Goal: Complete application form

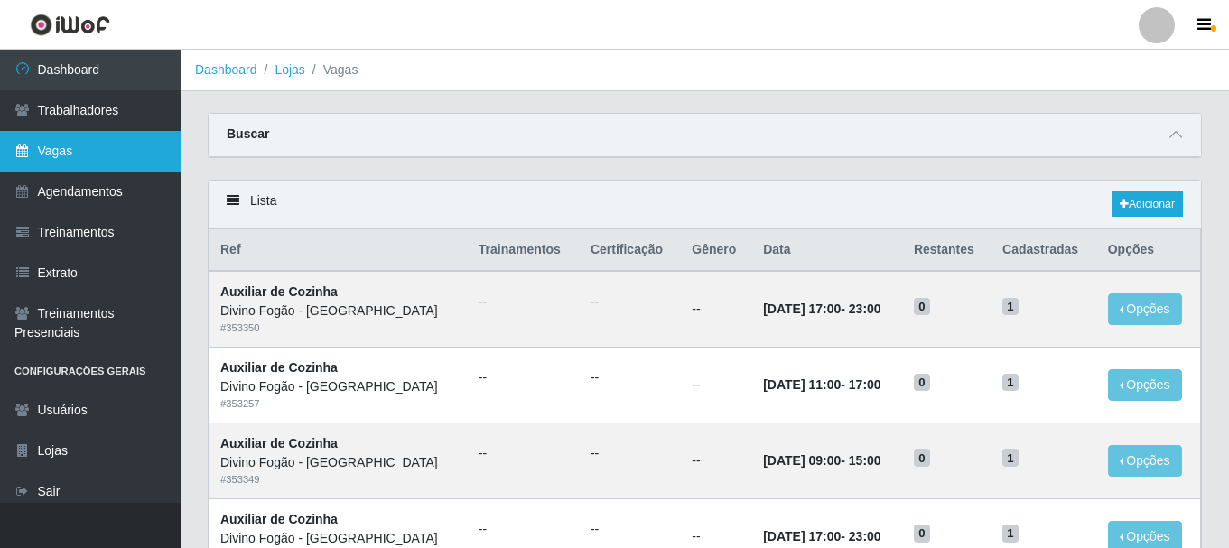
click at [57, 155] on link "Vagas" at bounding box center [90, 151] width 181 height 41
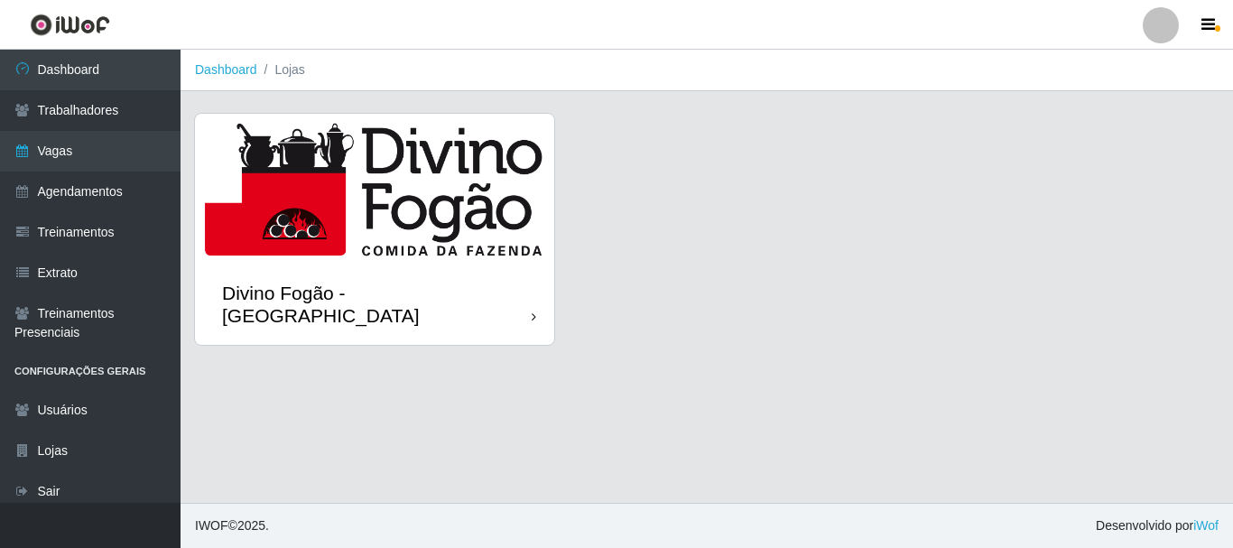
click at [386, 194] on img at bounding box center [374, 189] width 359 height 150
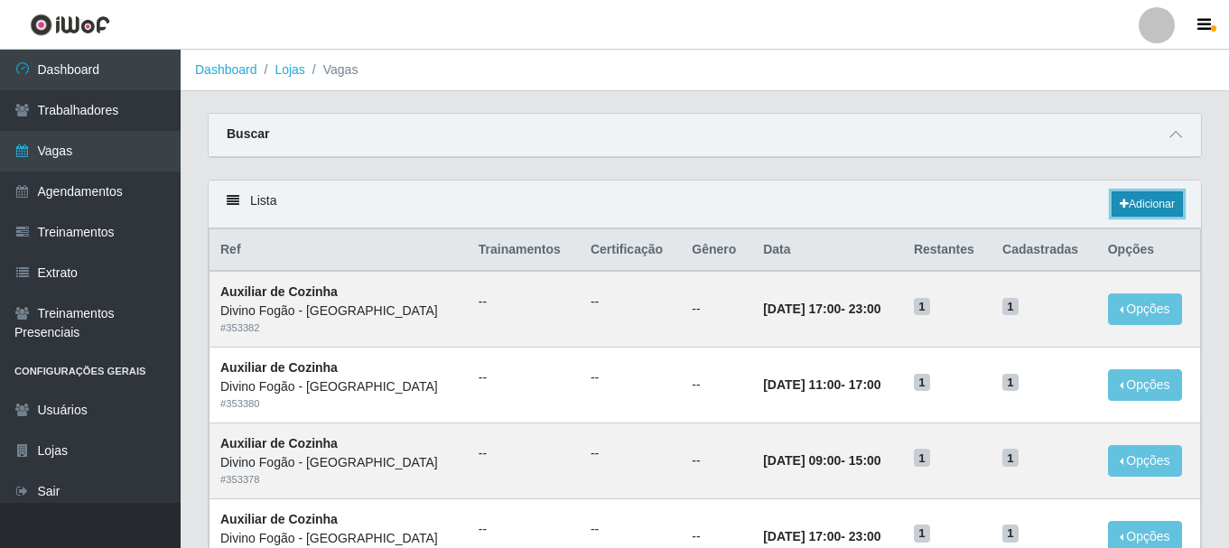
click at [1140, 196] on link "Adicionar" at bounding box center [1147, 203] width 71 height 25
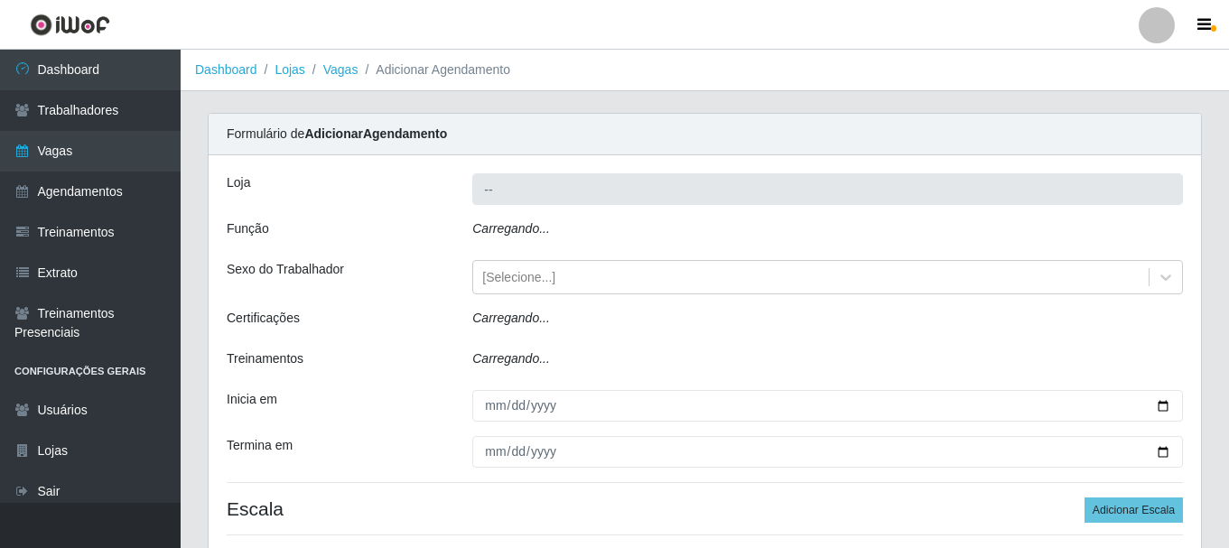
type input "Divino Fogão - [GEOGRAPHIC_DATA]"
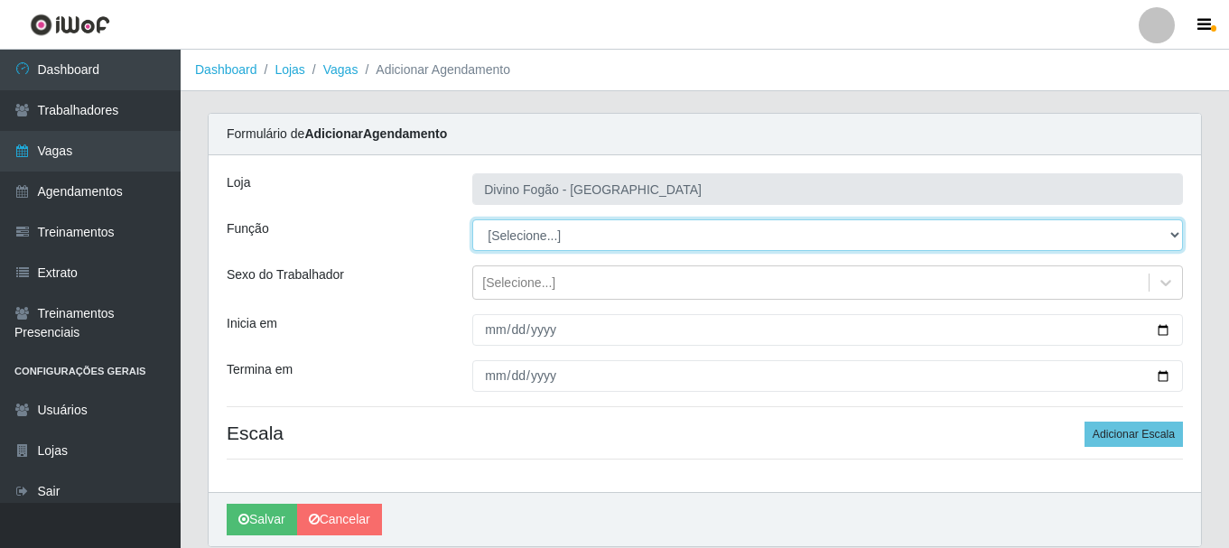
click at [530, 231] on select "[Selecione...] ASG ASG + ASG ++ Auxiliar de Cozinha Auxiliar de Cozinha + Auxil…" at bounding box center [827, 235] width 711 height 32
select select "17"
click at [472, 219] on select "[Selecione...] ASG ASG + ASG ++ Auxiliar de Cozinha Auxiliar de Cozinha + Auxil…" at bounding box center [827, 235] width 711 height 32
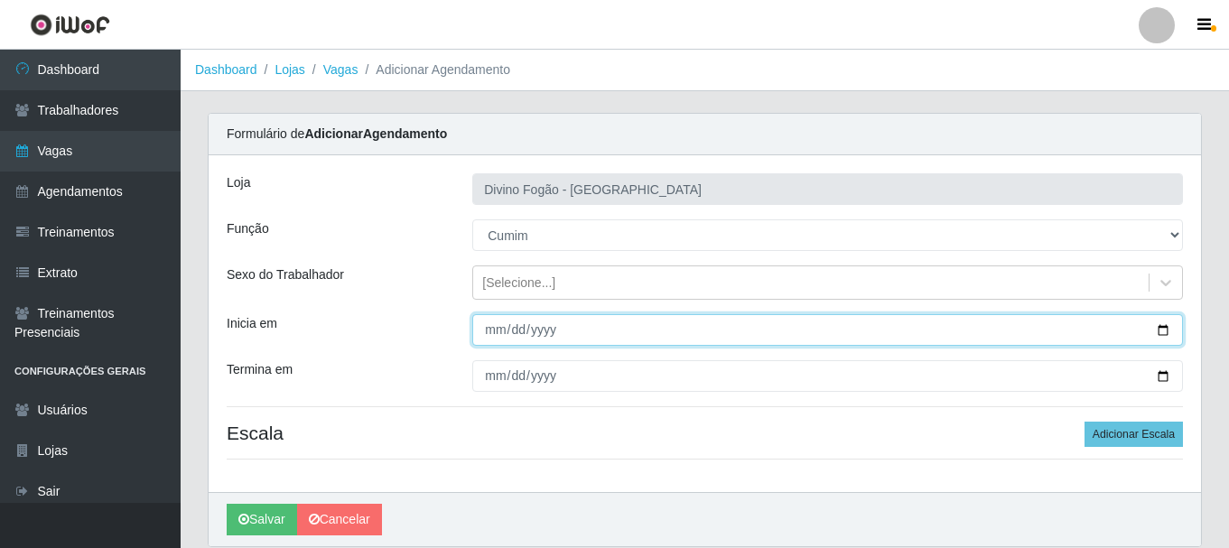
click at [488, 334] on input "Inicia em" at bounding box center [827, 330] width 711 height 32
type input "2025-10-06"
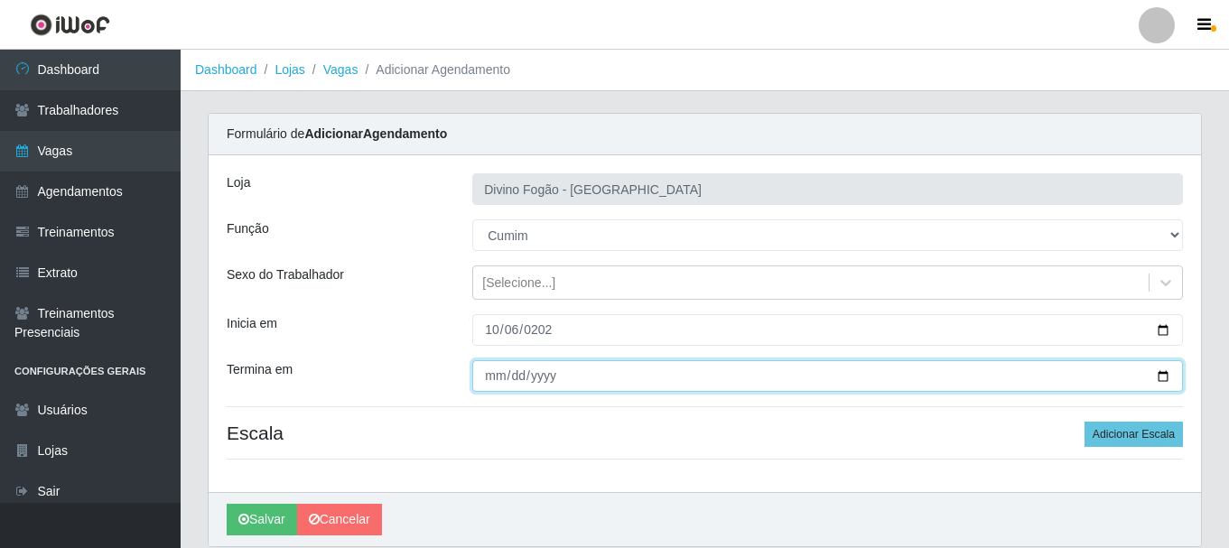
click at [499, 373] on input "Termina em" at bounding box center [827, 376] width 711 height 32
type input "2025-10-07"
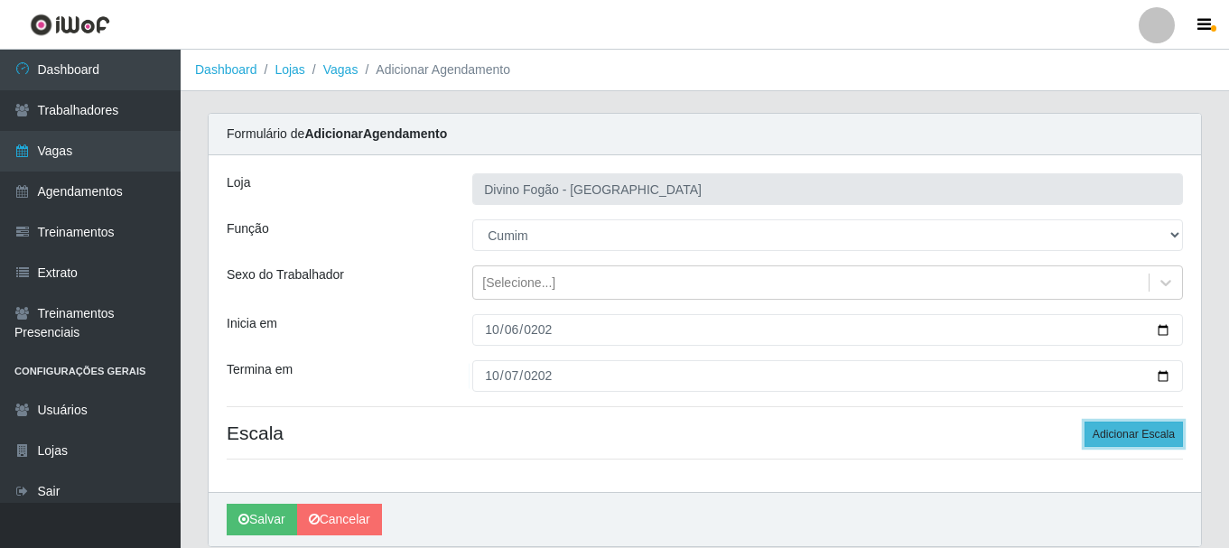
click at [1119, 438] on button "Adicionar Escala" at bounding box center [1133, 434] width 98 height 25
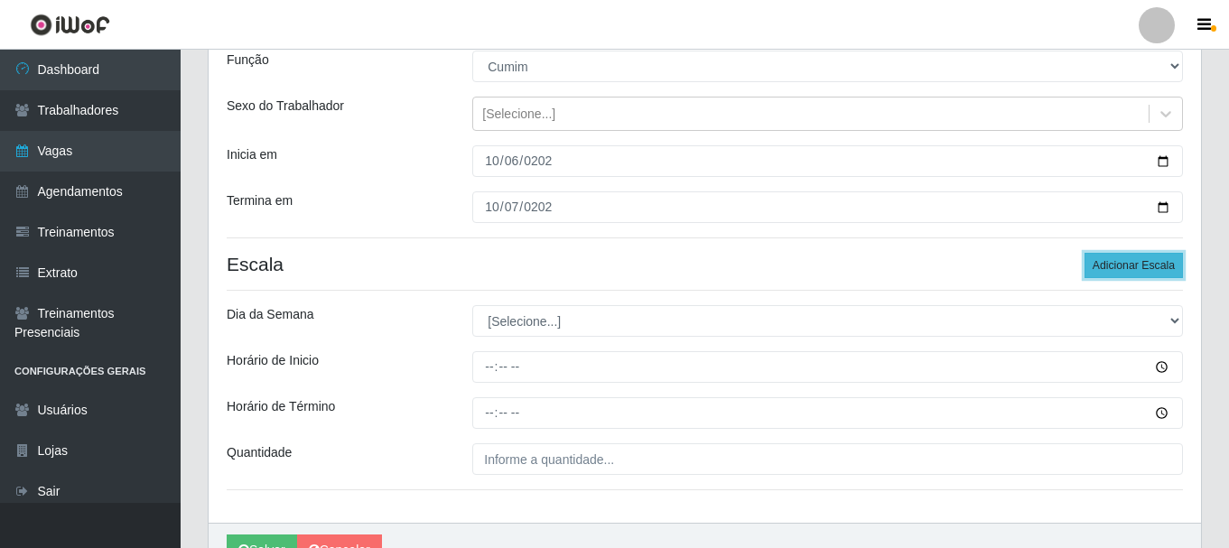
scroll to position [181, 0]
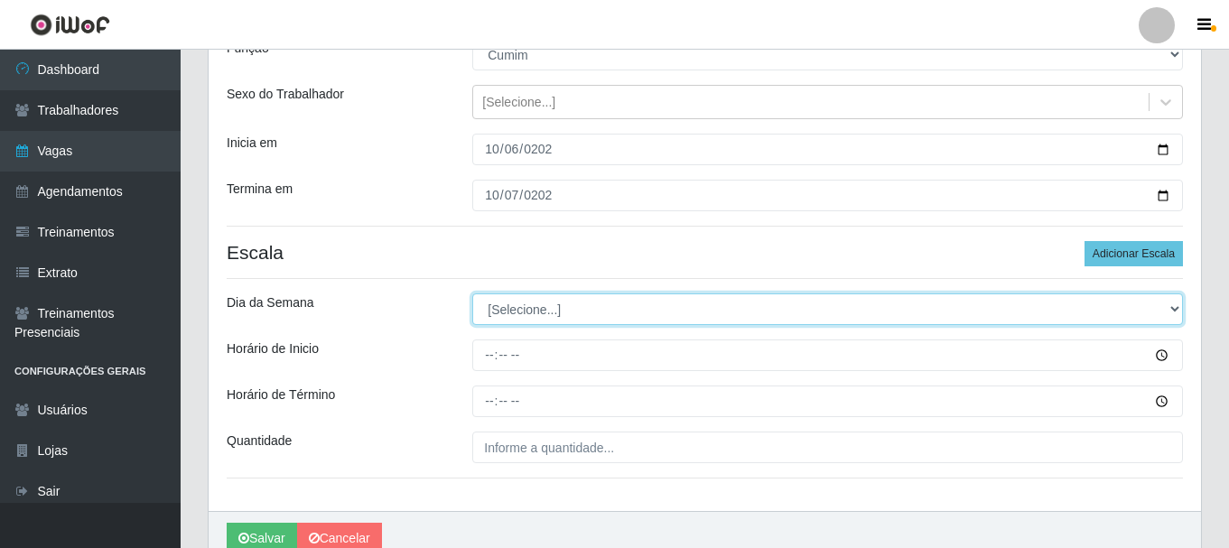
click at [620, 312] on select "[Selecione...] Segunda Terça Quarta Quinta Sexta Sábado Domingo" at bounding box center [827, 309] width 711 height 32
select select "1"
click at [472, 293] on select "[Selecione...] Segunda Terça Quarta Quinta Sexta Sábado Domingo" at bounding box center [827, 309] width 711 height 32
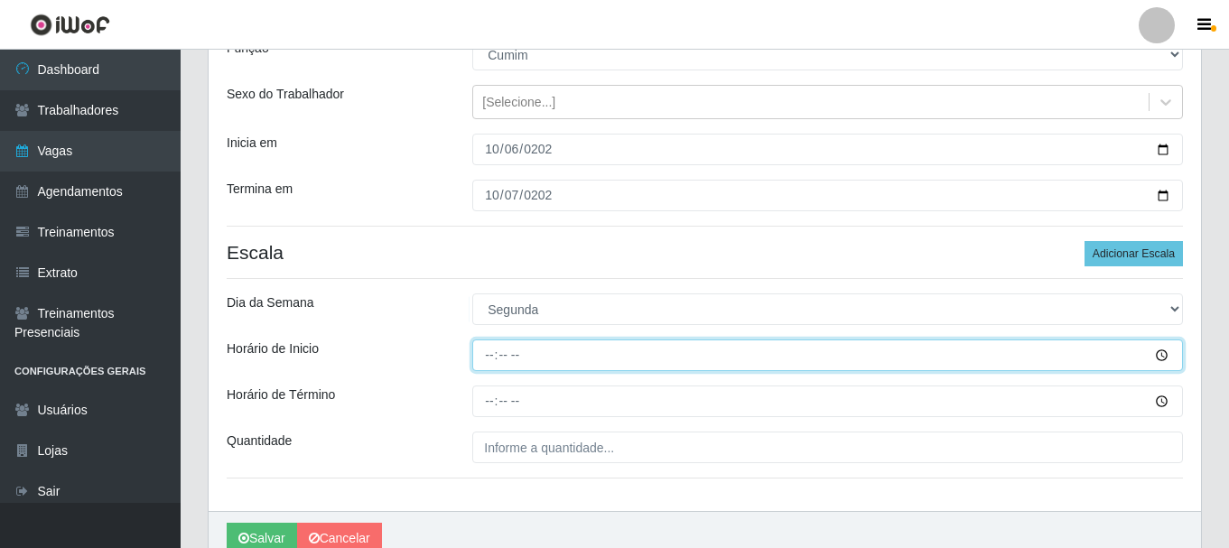
click at [489, 355] on input "Horário de Inicio" at bounding box center [827, 356] width 711 height 32
type input "11:00"
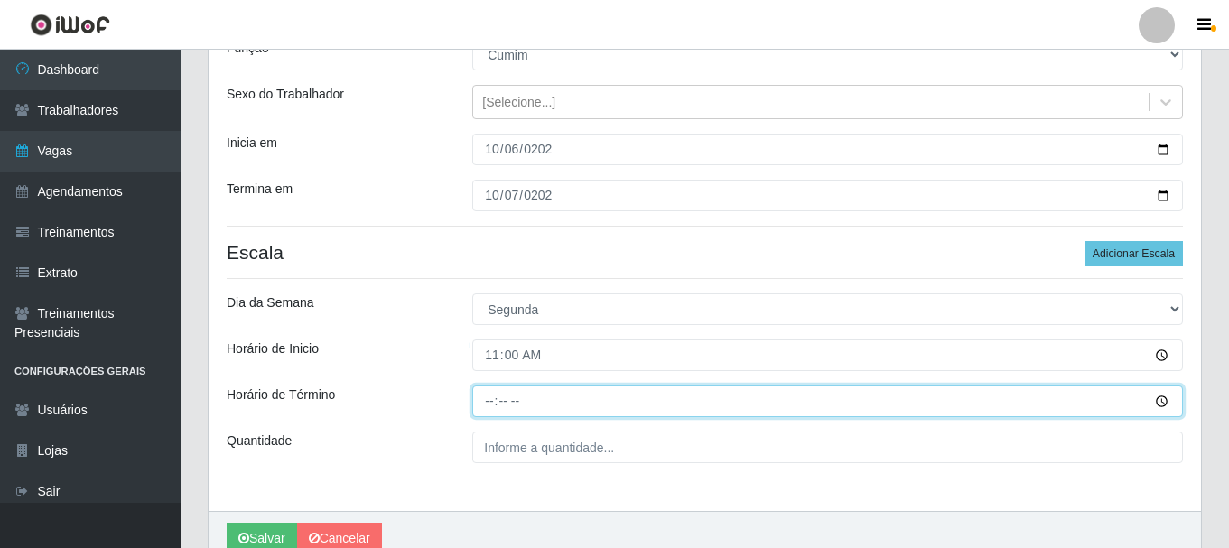
click at [492, 409] on input "Horário de Término" at bounding box center [827, 402] width 711 height 32
type input "17:00"
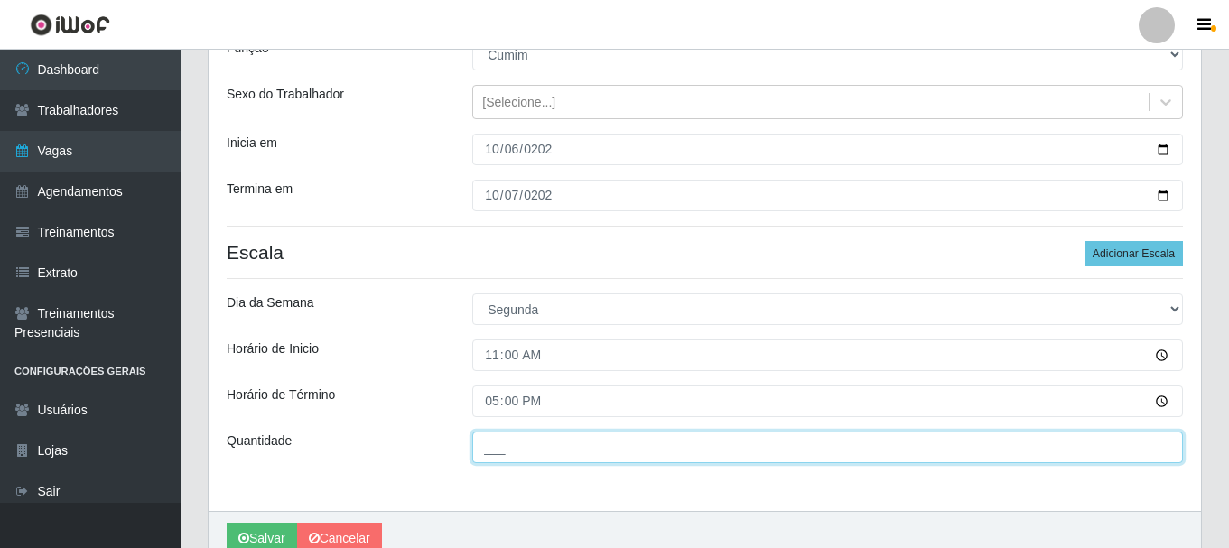
click at [504, 441] on input "___" at bounding box center [827, 448] width 711 height 32
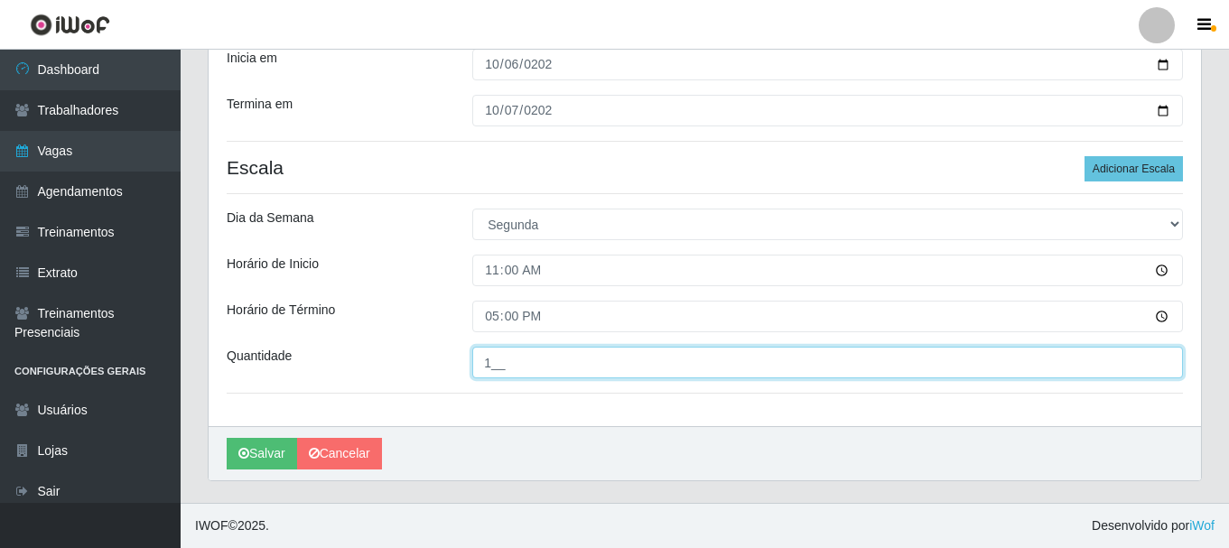
type input "1__"
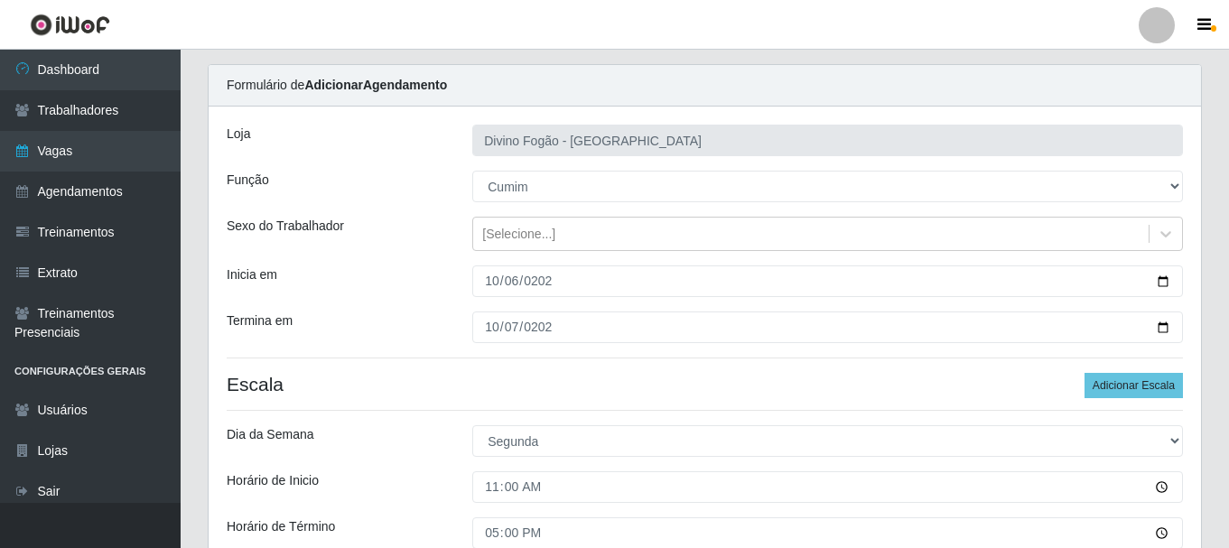
scroll to position [90, 0]
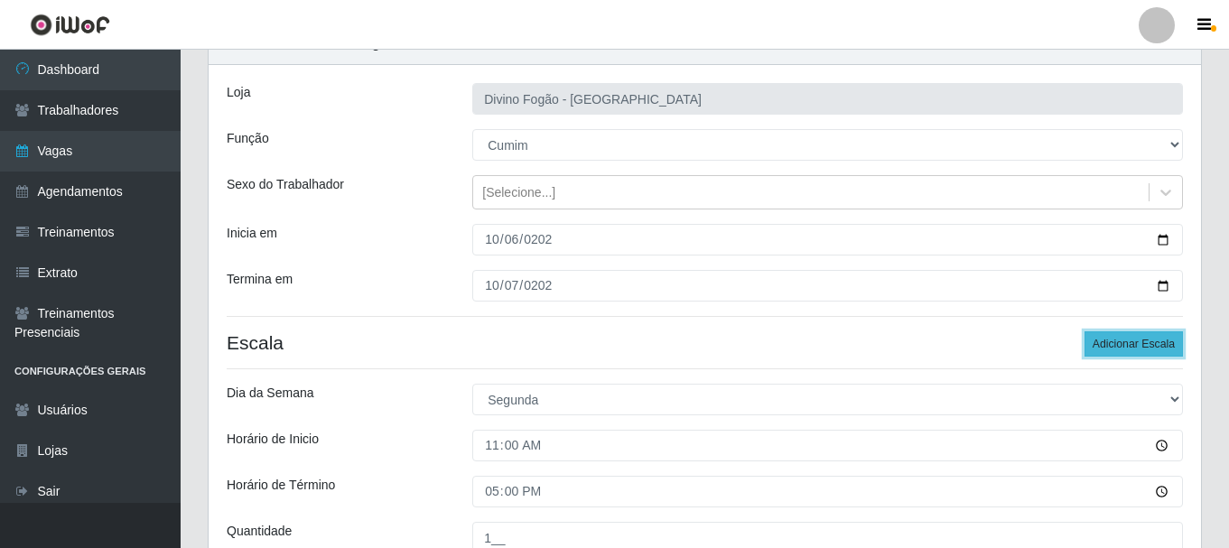
click at [1097, 349] on button "Adicionar Escala" at bounding box center [1133, 343] width 98 height 25
click at [1100, 347] on button "Adicionar Escala" at bounding box center [1133, 343] width 98 height 25
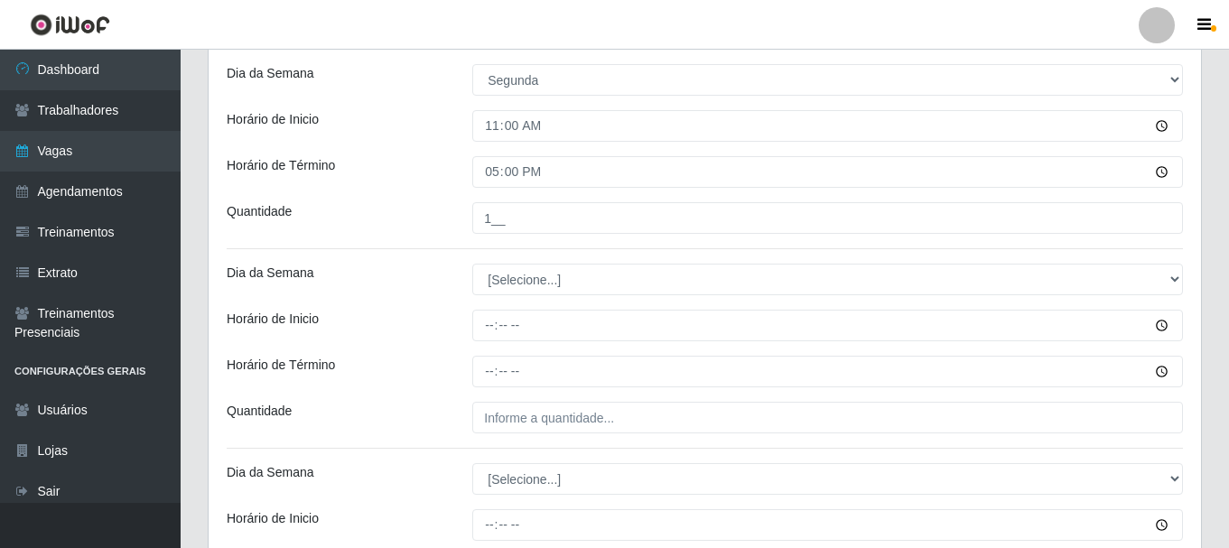
scroll to position [451, 0]
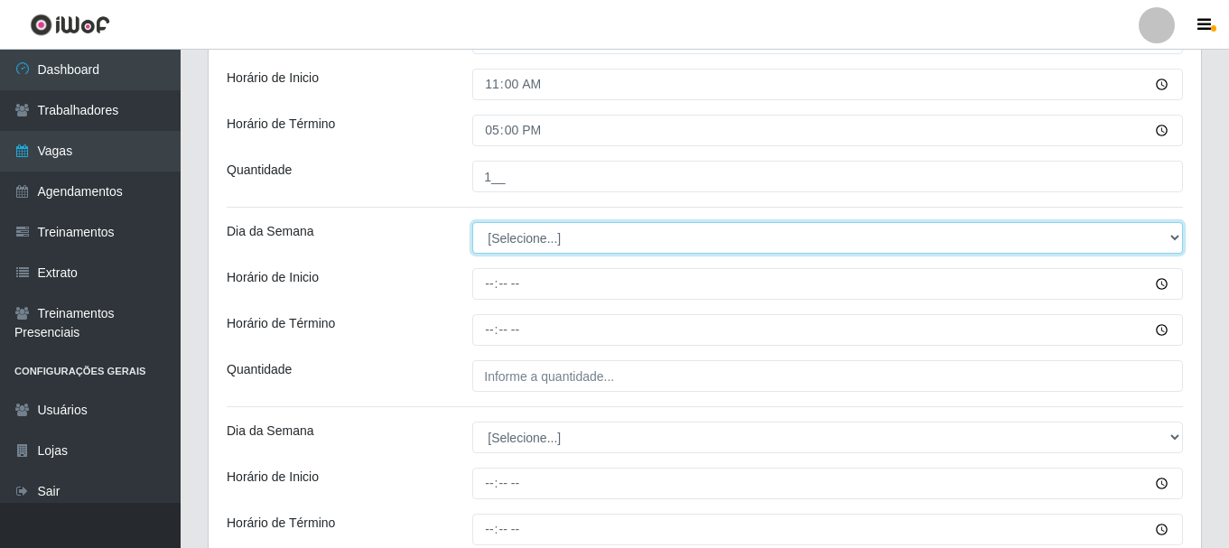
click at [601, 239] on select "[Selecione...] Segunda Terça Quarta Quinta Sexta Sábado Domingo" at bounding box center [827, 238] width 711 height 32
select select "1"
click at [472, 222] on select "[Selecione...] Segunda Terça Quarta Quinta Sexta Sábado Domingo" at bounding box center [827, 238] width 711 height 32
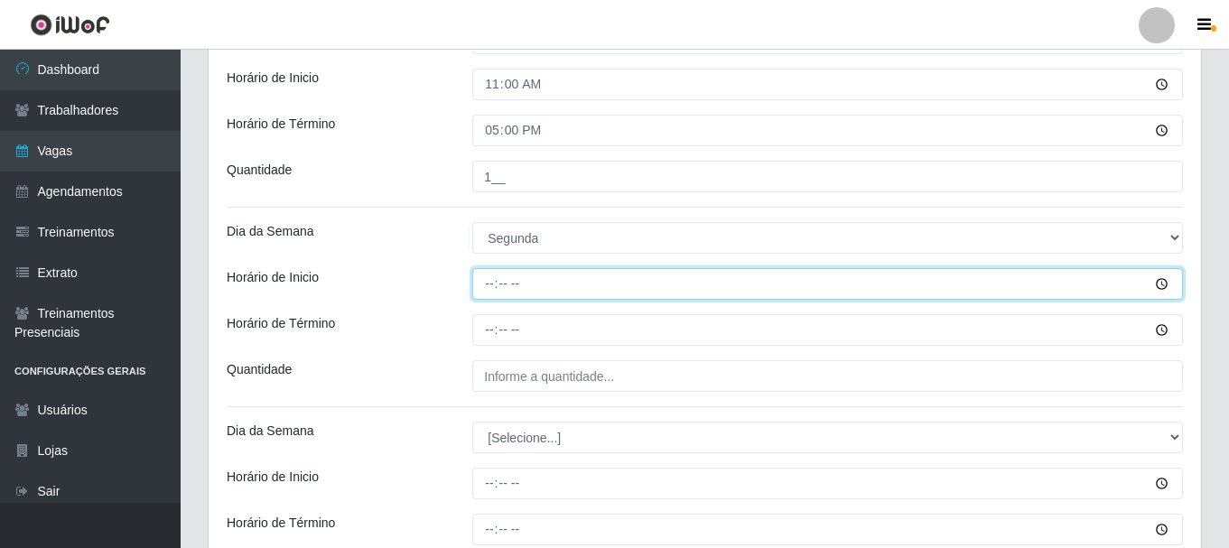
click at [481, 281] on input "Horário de Inicio" at bounding box center [827, 284] width 711 height 32
type input "17:00"
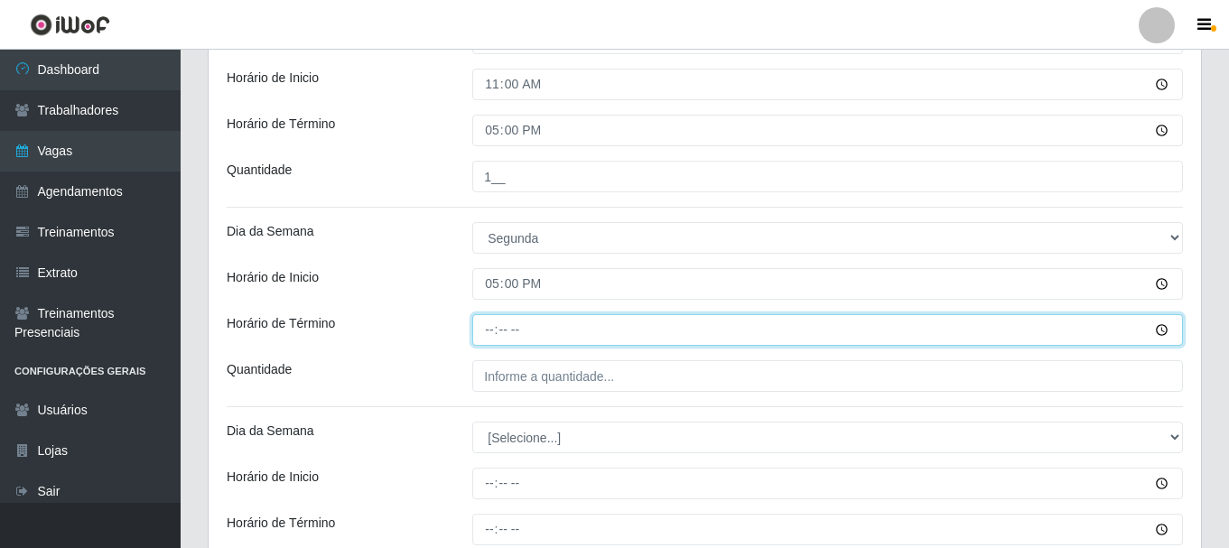
click at [479, 332] on input "Horário de Término" at bounding box center [827, 330] width 711 height 32
type input "23:00"
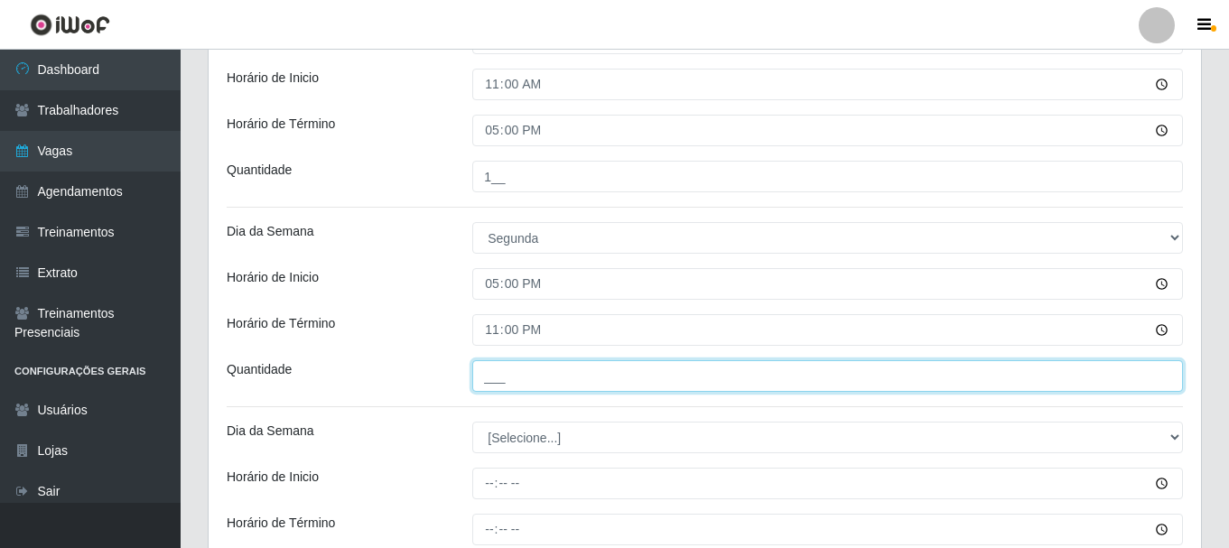
click at [493, 372] on input "___" at bounding box center [827, 376] width 711 height 32
type input "1__"
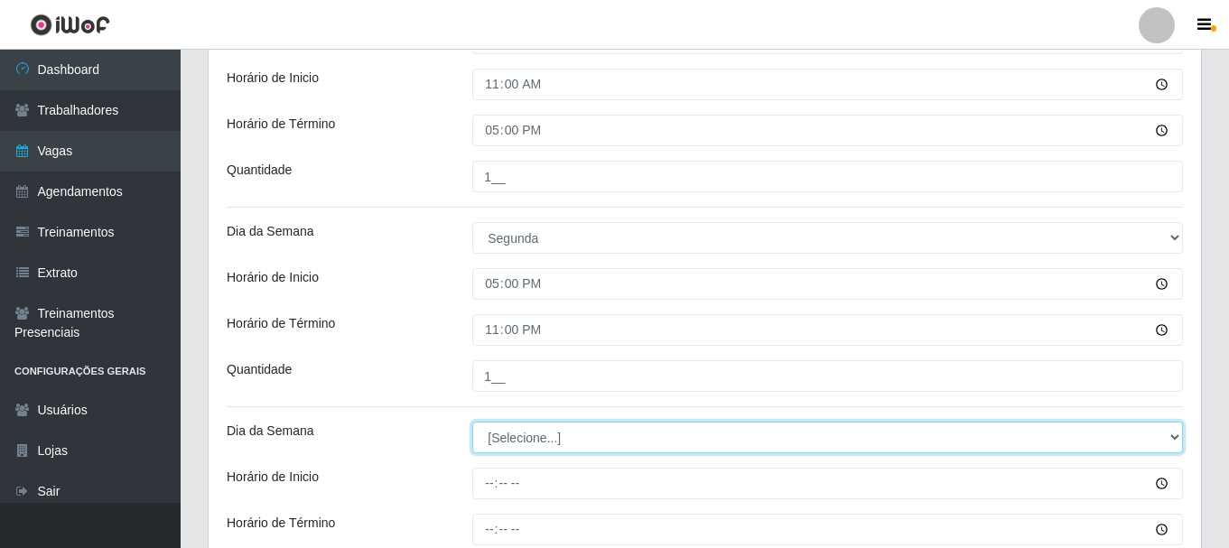
click at [510, 434] on select "[Selecione...] Segunda Terça Quarta Quinta Sexta Sábado Domingo" at bounding box center [827, 438] width 711 height 32
select select "2"
click at [472, 422] on select "[Selecione...] Segunda Terça Quarta Quinta Sexta Sábado Domingo" at bounding box center [827, 438] width 711 height 32
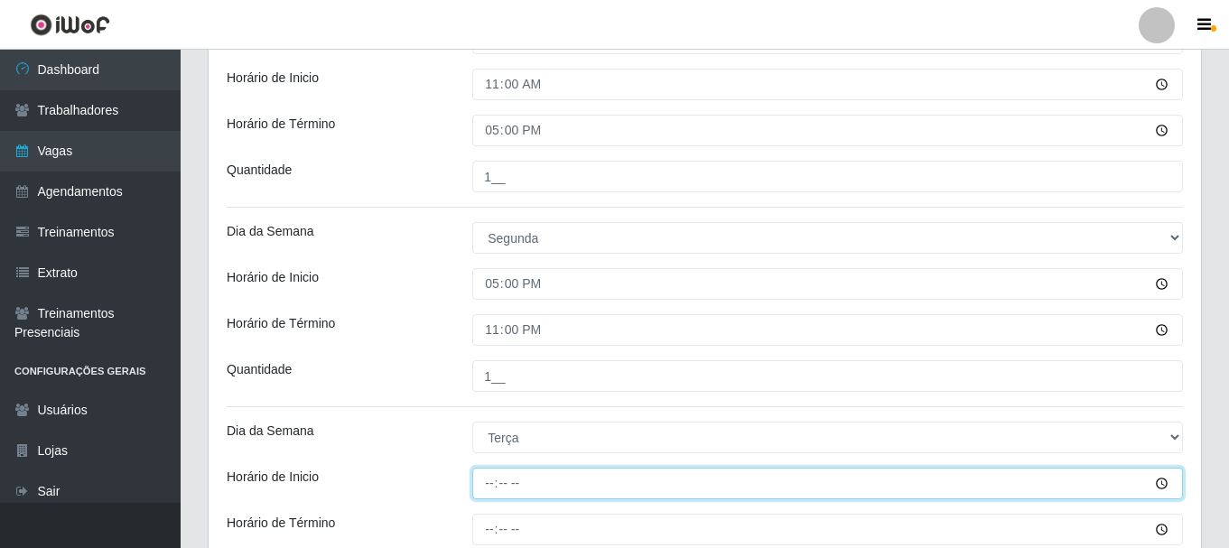
click at [489, 486] on input "Horário de Inicio" at bounding box center [827, 484] width 711 height 32
type input "11:00"
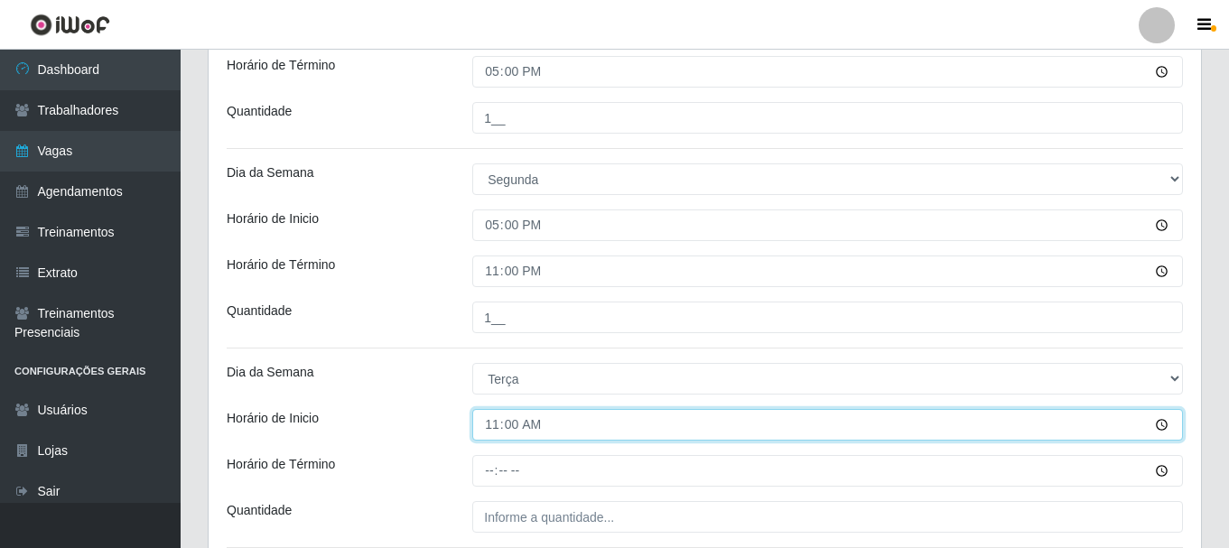
scroll to position [542, 0]
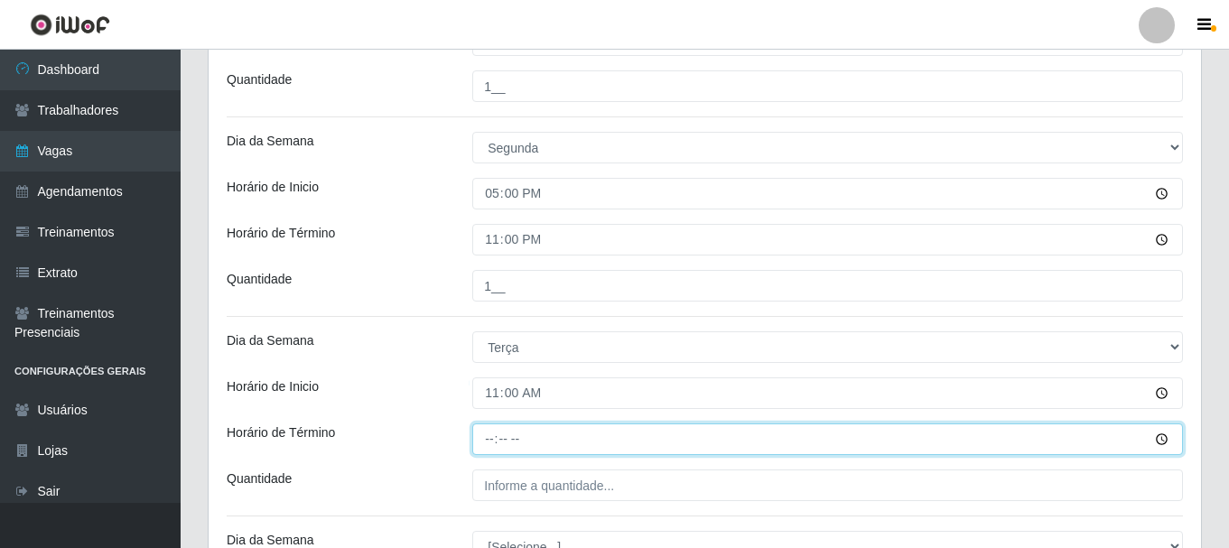
click at [489, 449] on input "Horário de Término" at bounding box center [827, 439] width 711 height 32
type input "17:00"
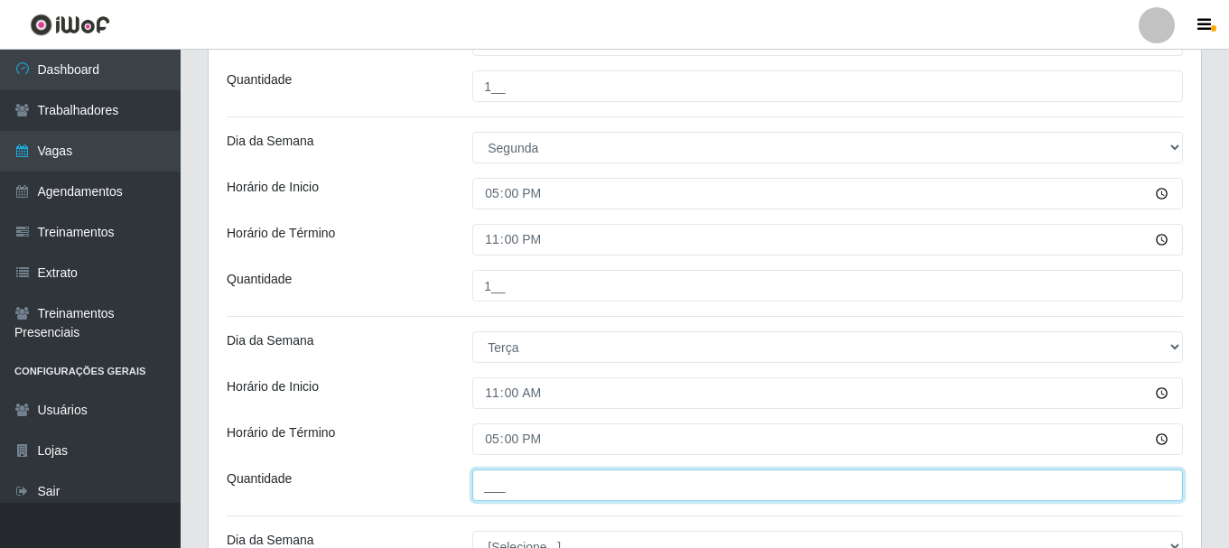
click at [489, 478] on input "___" at bounding box center [827, 486] width 711 height 32
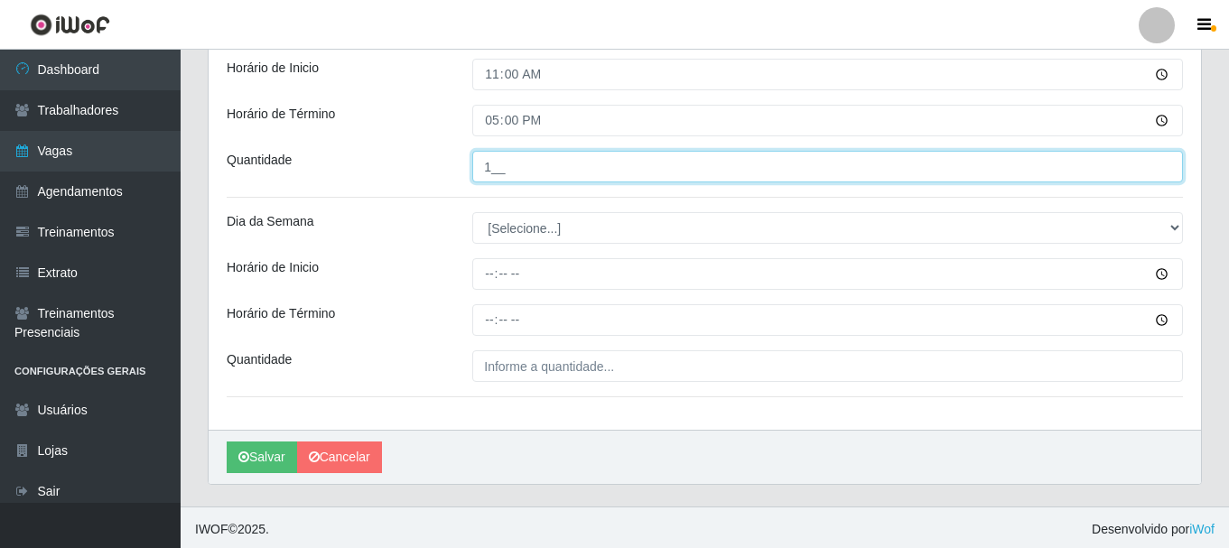
scroll to position [864, 0]
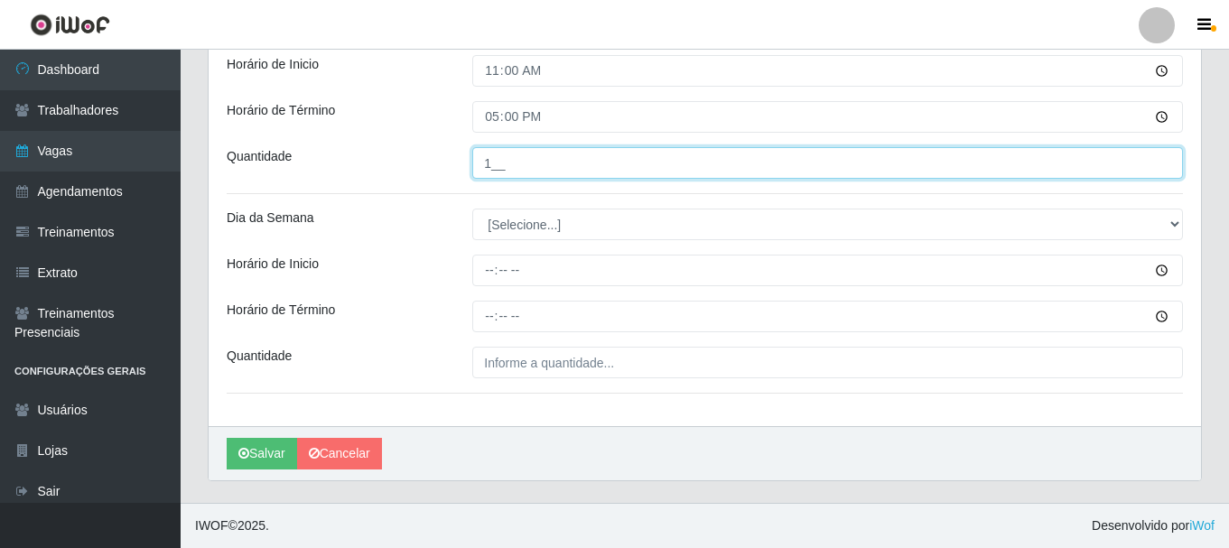
type input "1__"
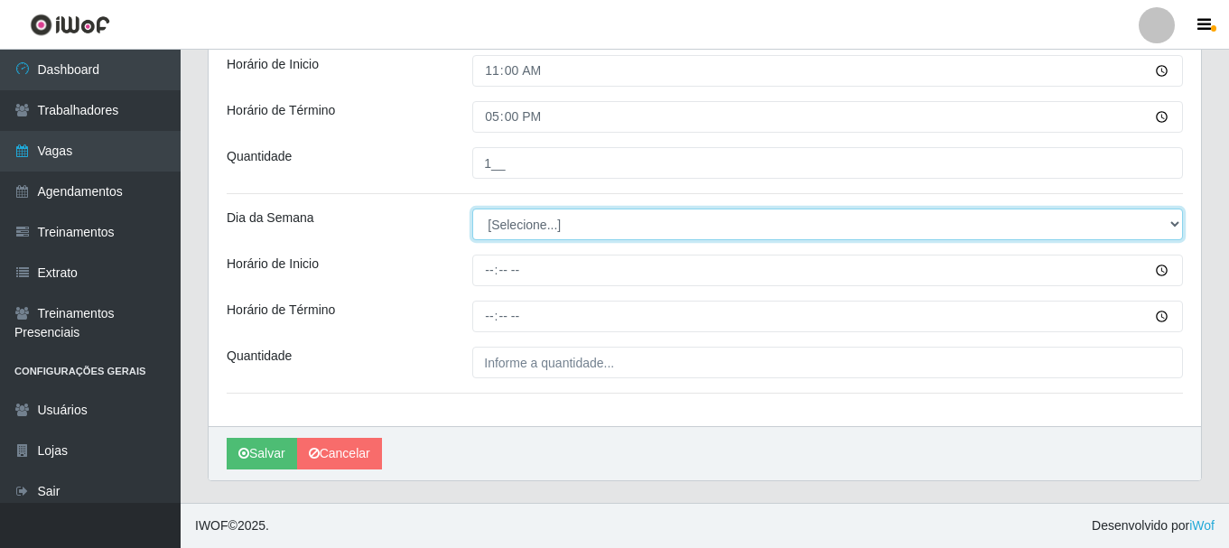
click at [544, 226] on select "[Selecione...] Segunda Terça Quarta Quinta Sexta Sábado Domingo" at bounding box center [827, 225] width 711 height 32
select select "2"
click at [472, 209] on select "[Selecione...] Segunda Terça Quarta Quinta Sexta Sábado Domingo" at bounding box center [827, 225] width 711 height 32
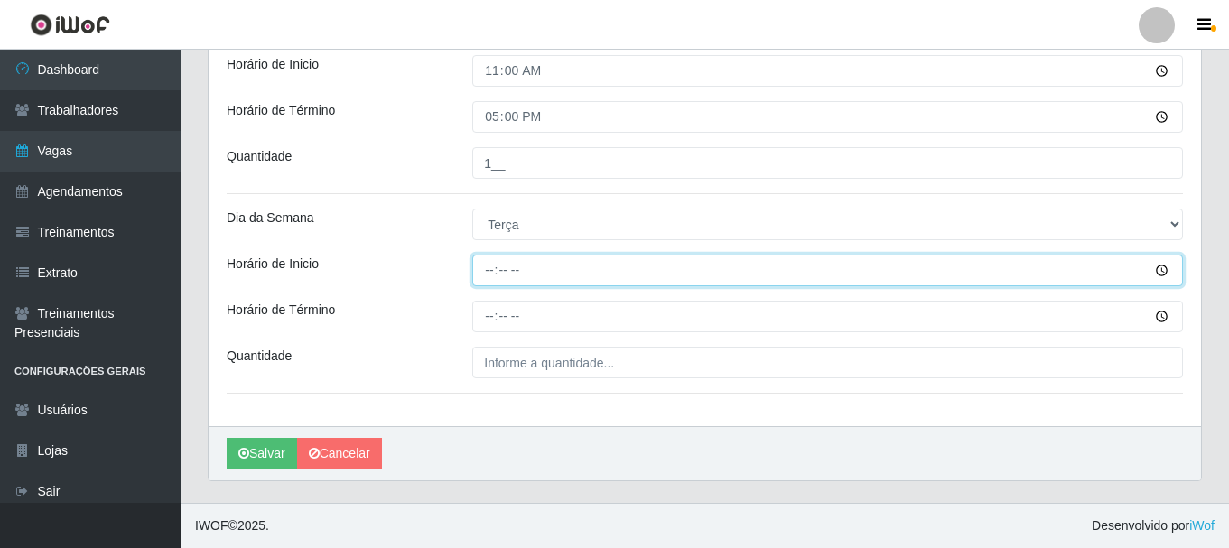
click at [498, 271] on input "Horário de Inicio" at bounding box center [827, 271] width 711 height 32
type input "17:00"
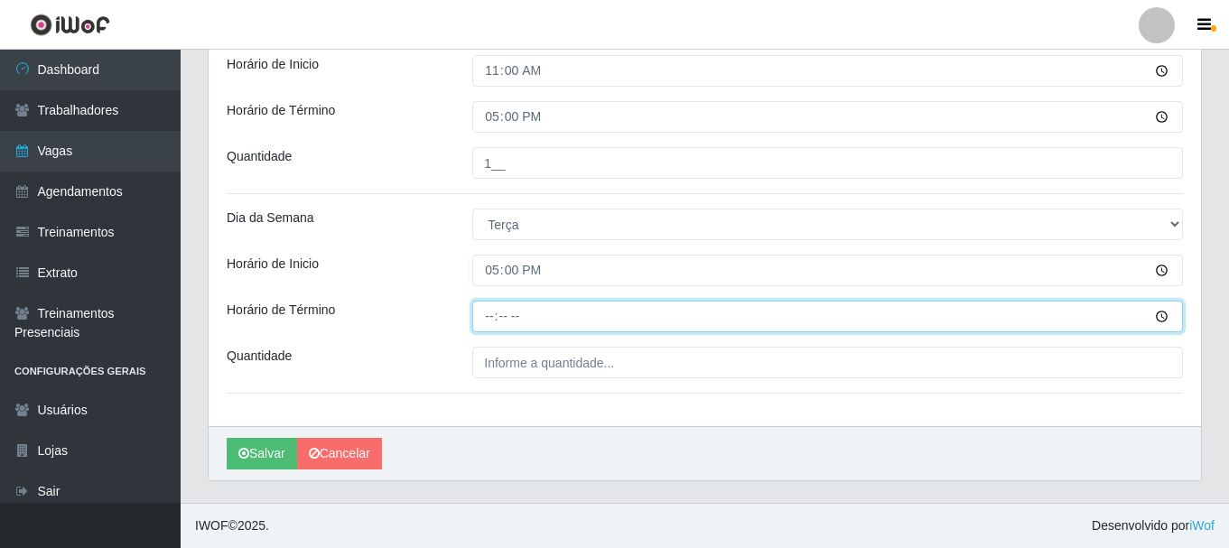
click at [489, 318] on input "Horário de Término" at bounding box center [827, 317] width 711 height 32
type input "23:00"
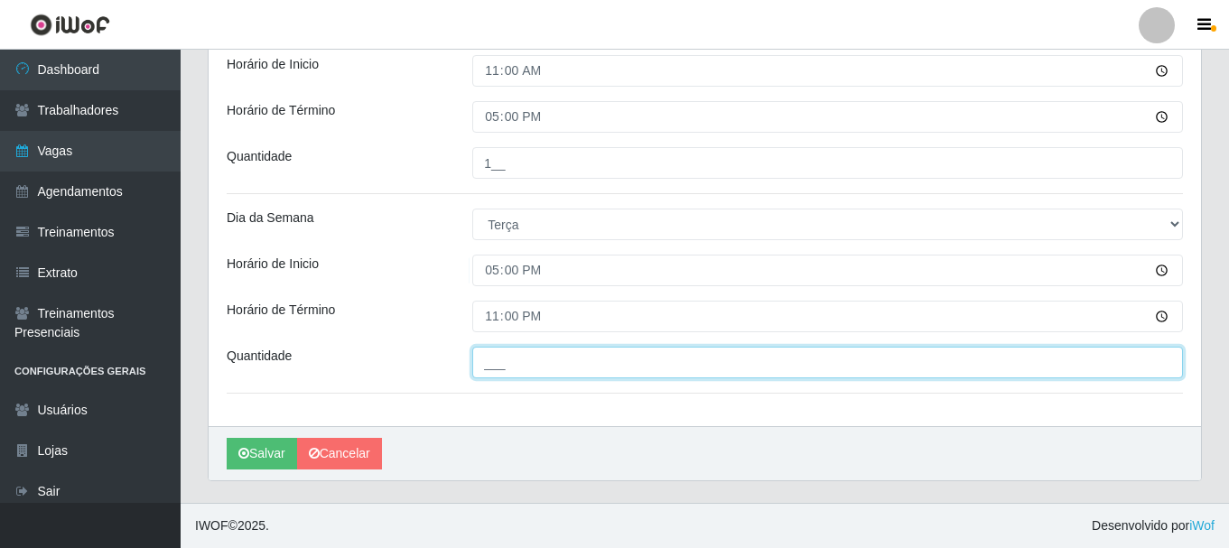
click at [497, 369] on input "___" at bounding box center [827, 363] width 711 height 32
type input "1__"
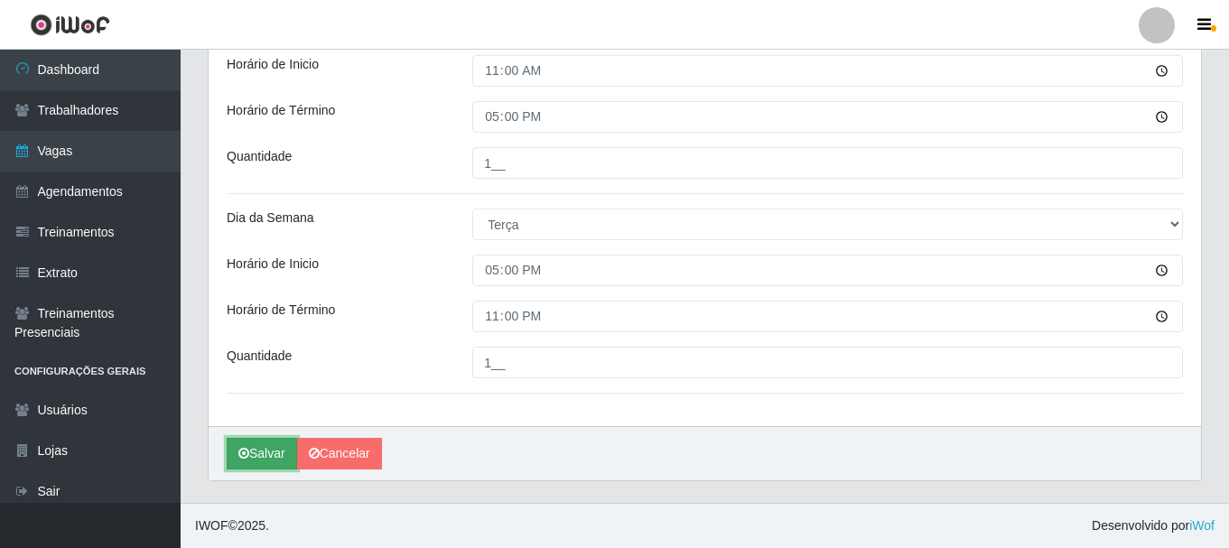
click at [246, 446] on button "Salvar" at bounding box center [262, 454] width 70 height 32
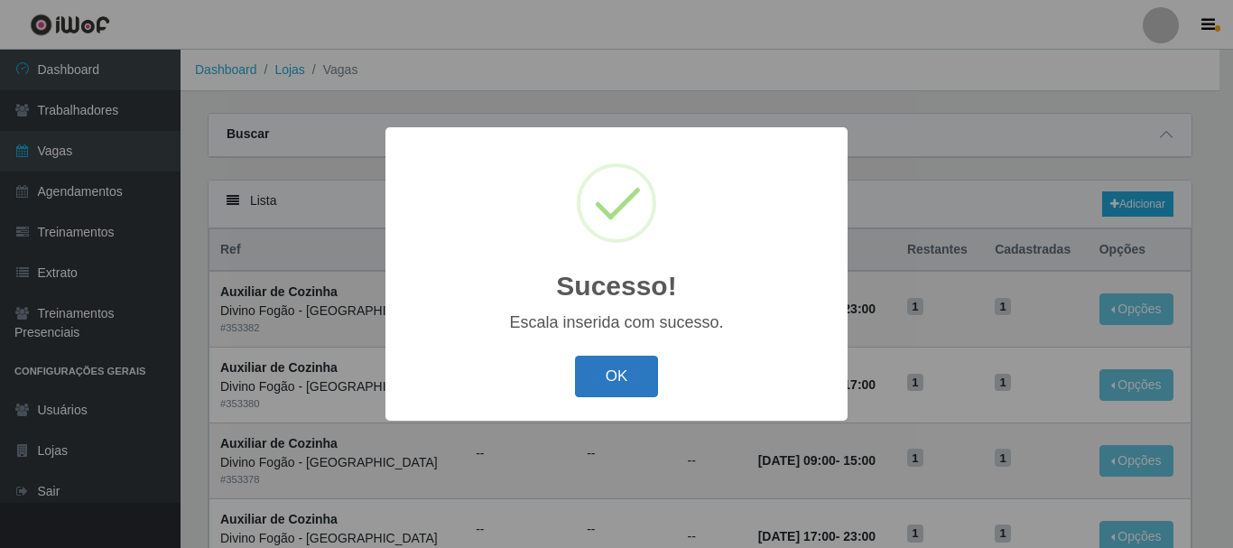
click at [639, 370] on button "OK" at bounding box center [617, 377] width 84 height 42
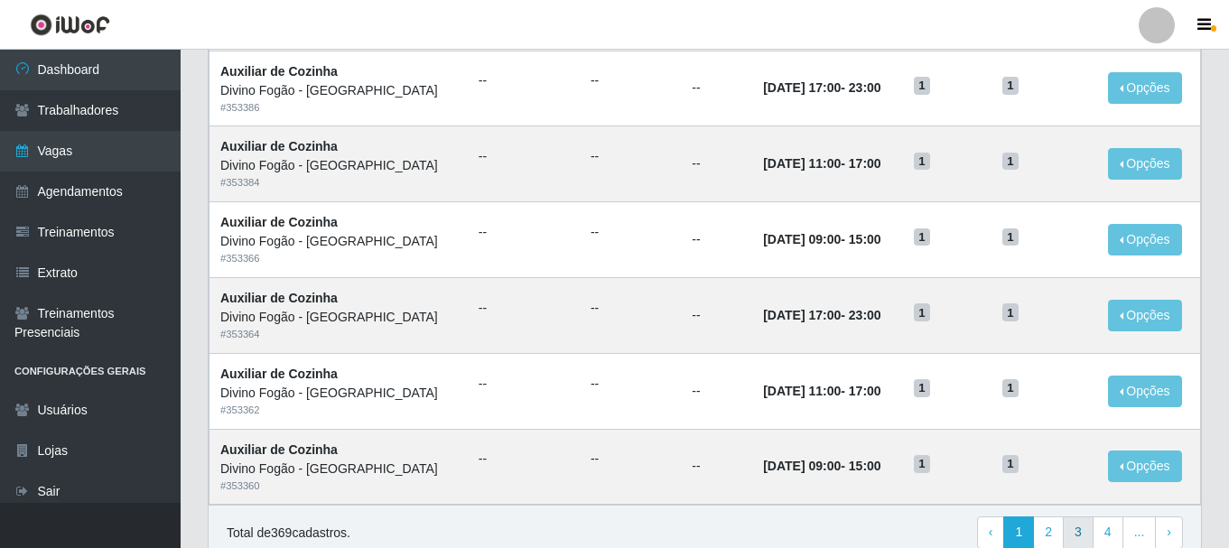
scroll to position [982, 0]
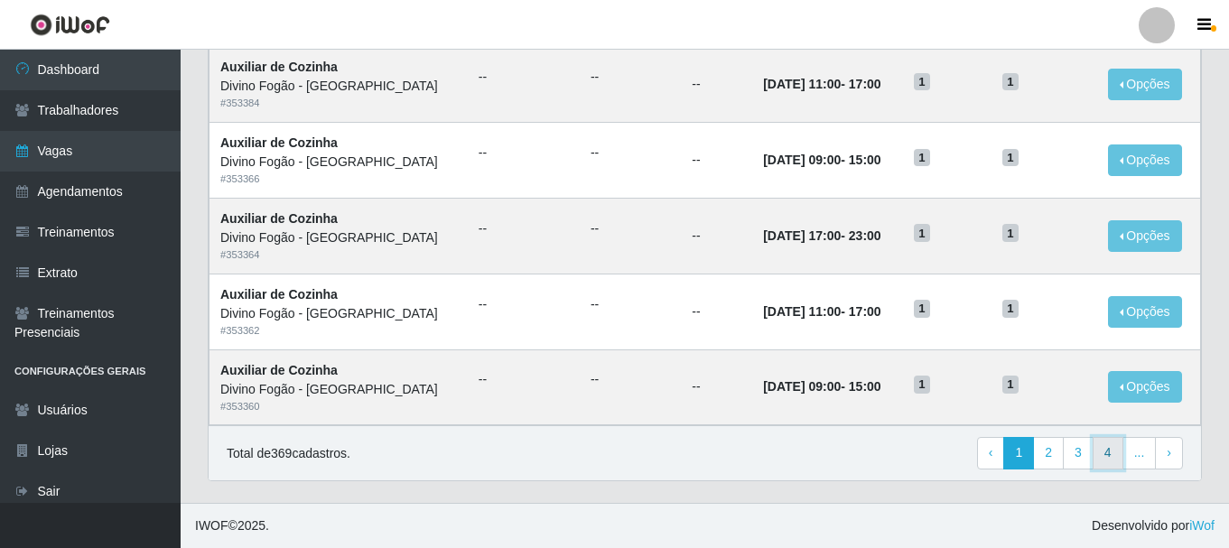
click at [1099, 452] on link "4" at bounding box center [1108, 453] width 31 height 33
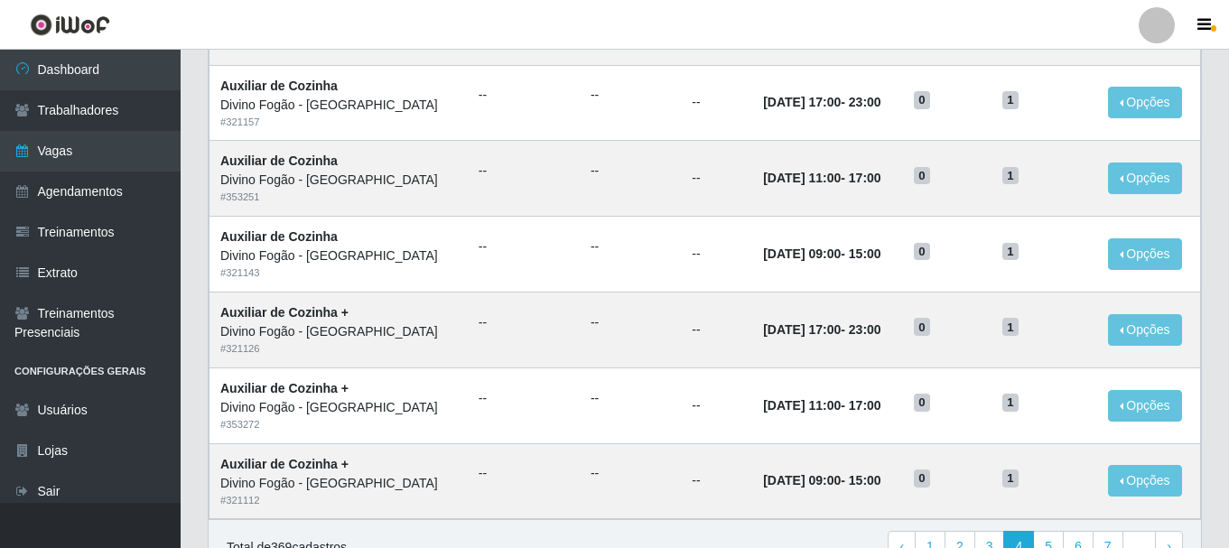
scroll to position [982, 0]
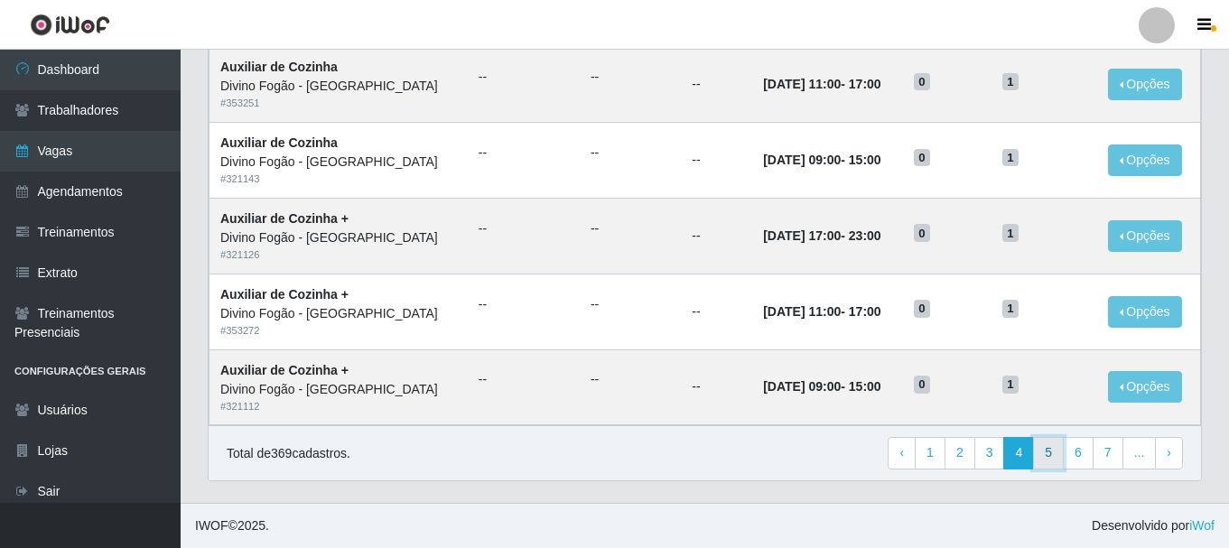
click at [1038, 456] on link "5" at bounding box center [1048, 453] width 31 height 33
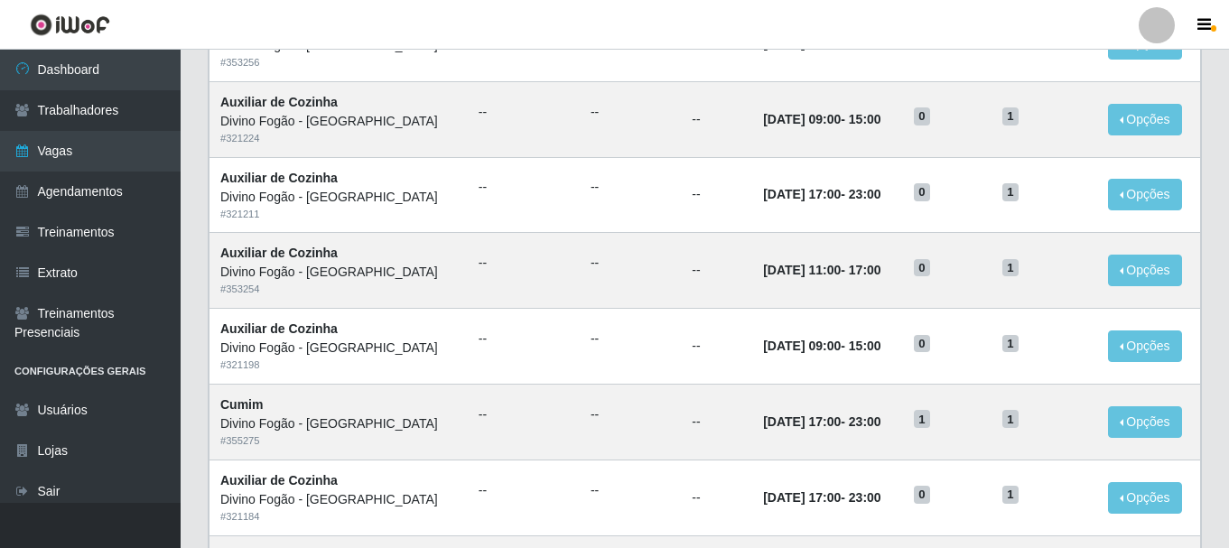
scroll to position [982, 0]
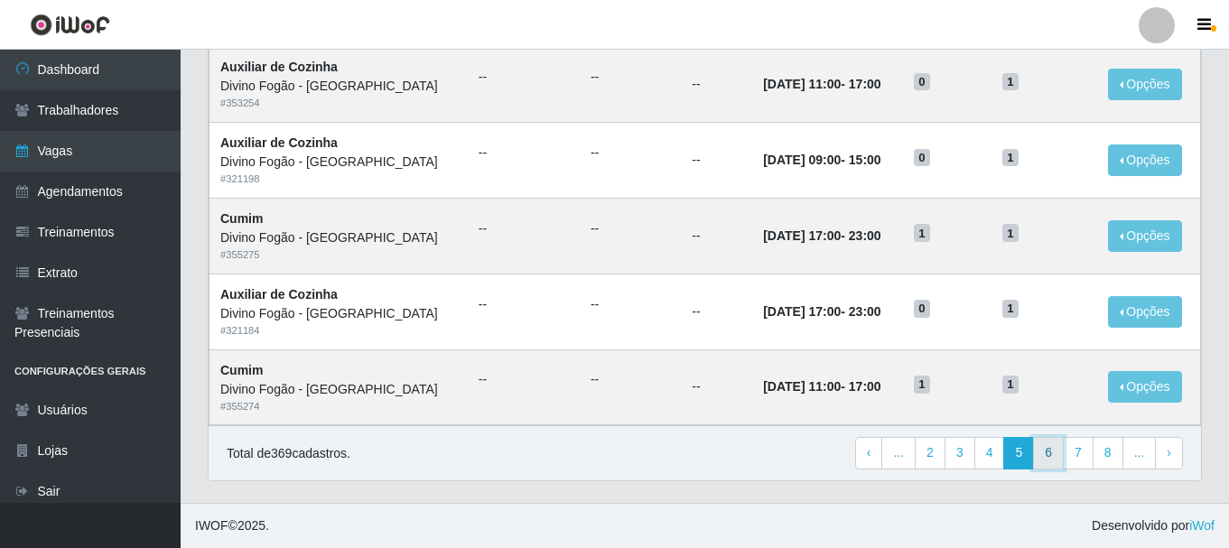
click at [1042, 460] on link "6" at bounding box center [1048, 453] width 31 height 33
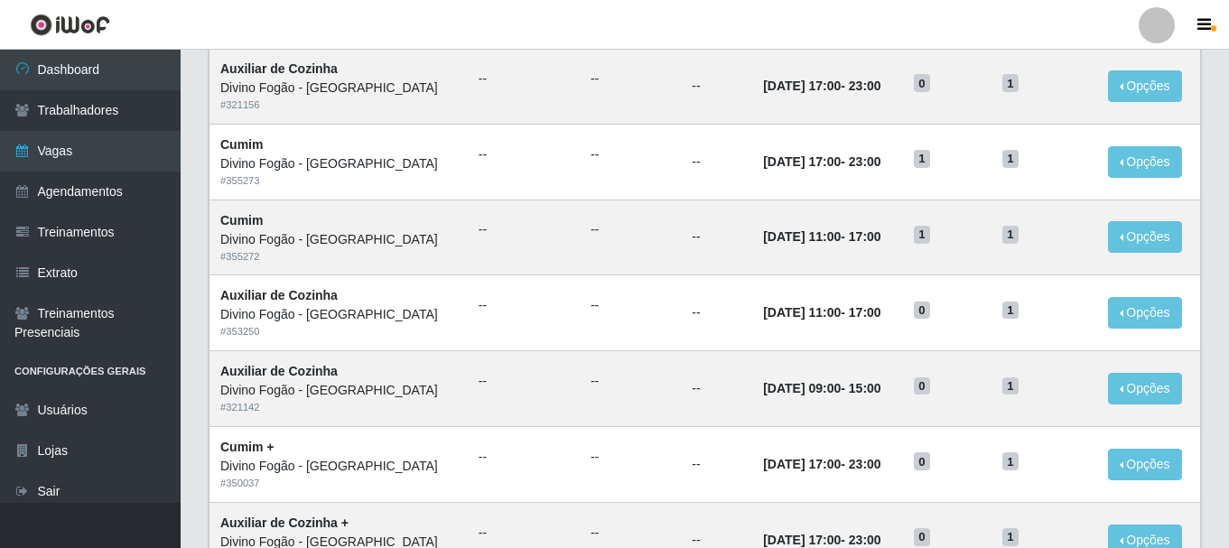
scroll to position [451, 0]
